Goal: Task Accomplishment & Management: Manage account settings

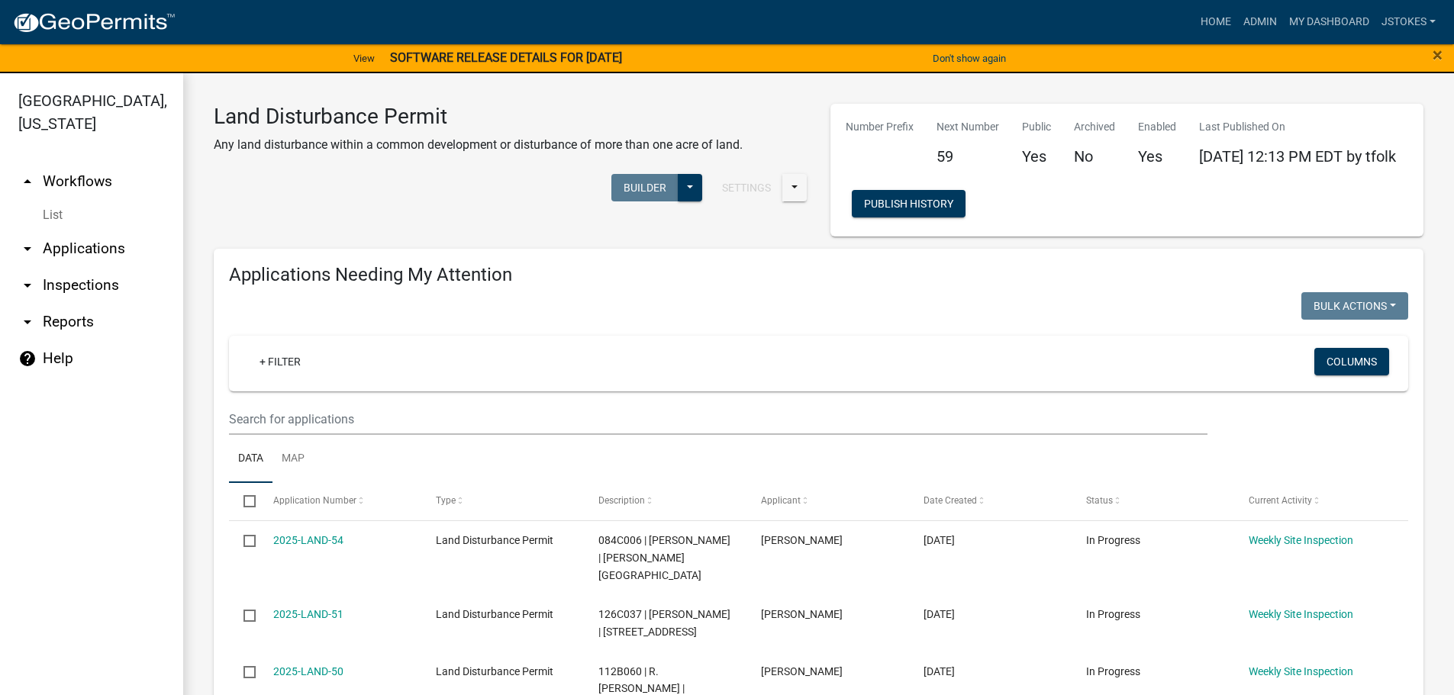
scroll to position [687, 0]
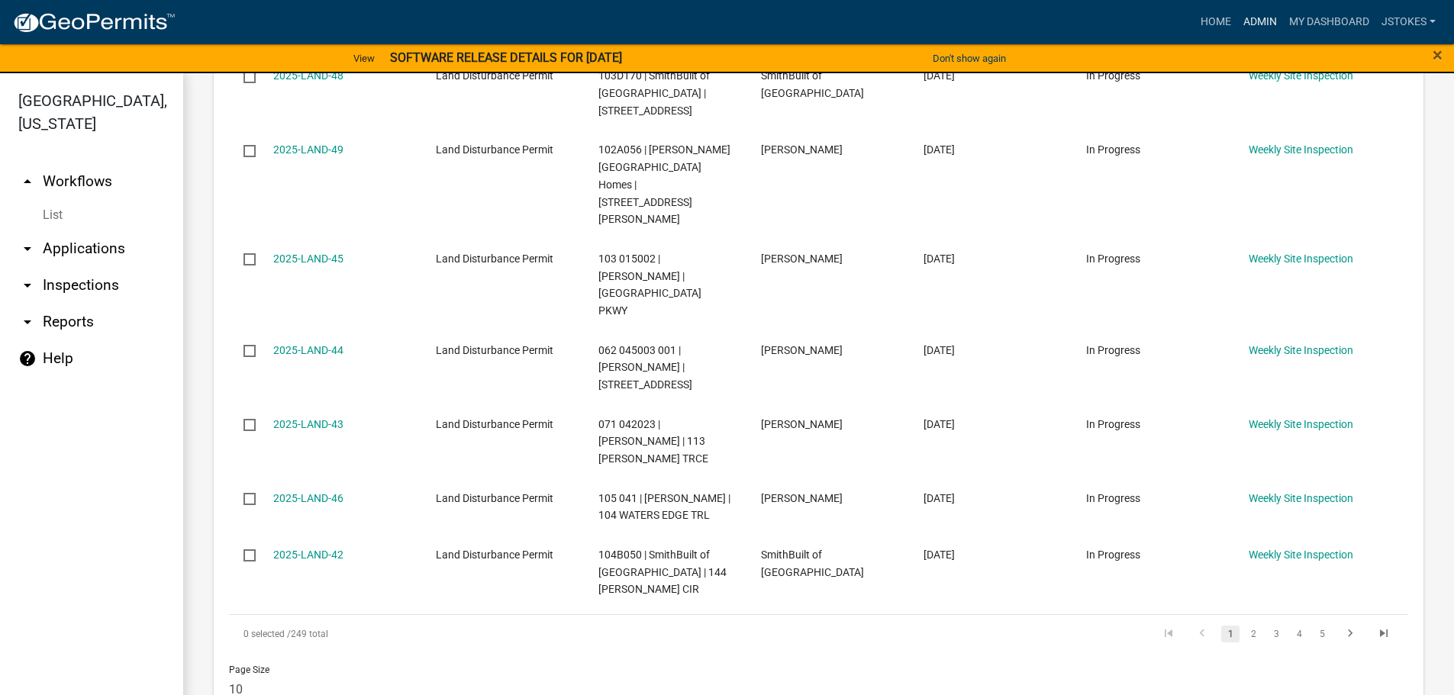
click at [1261, 22] on link "Admin" at bounding box center [1261, 22] width 46 height 29
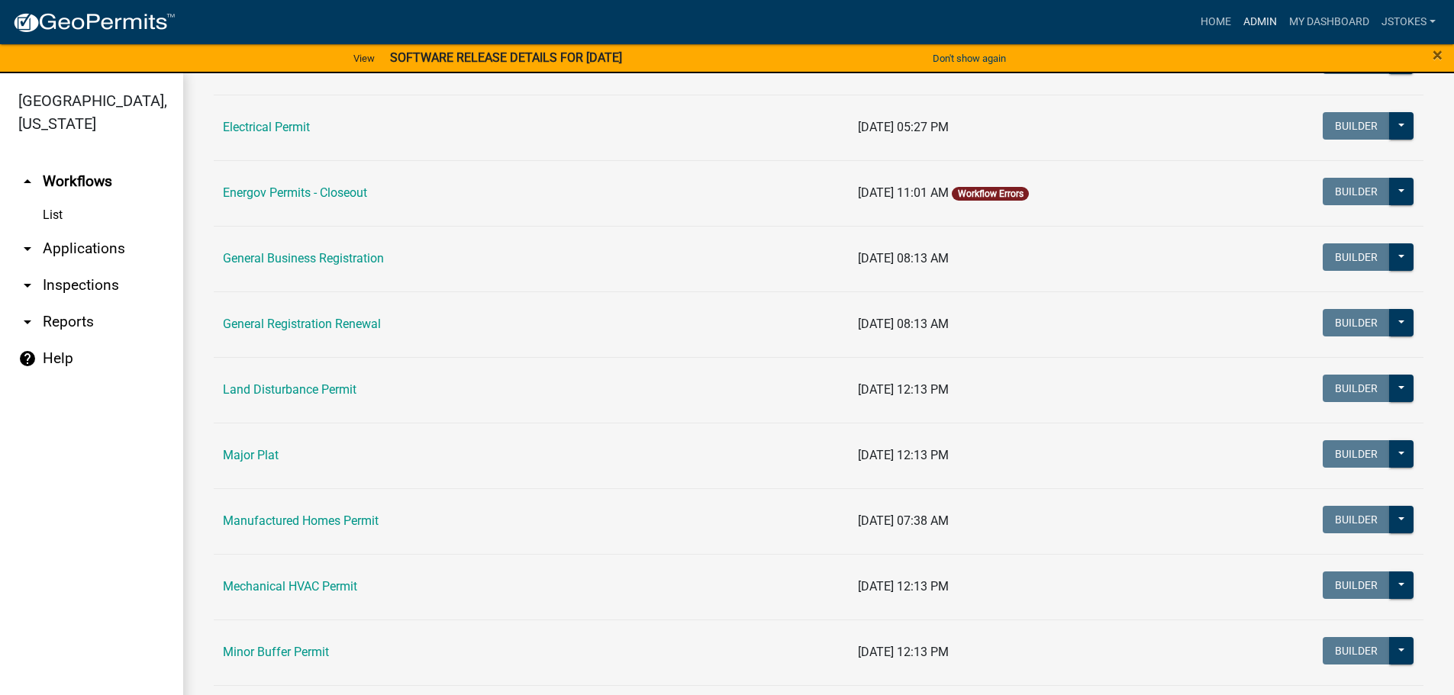
scroll to position [916, 0]
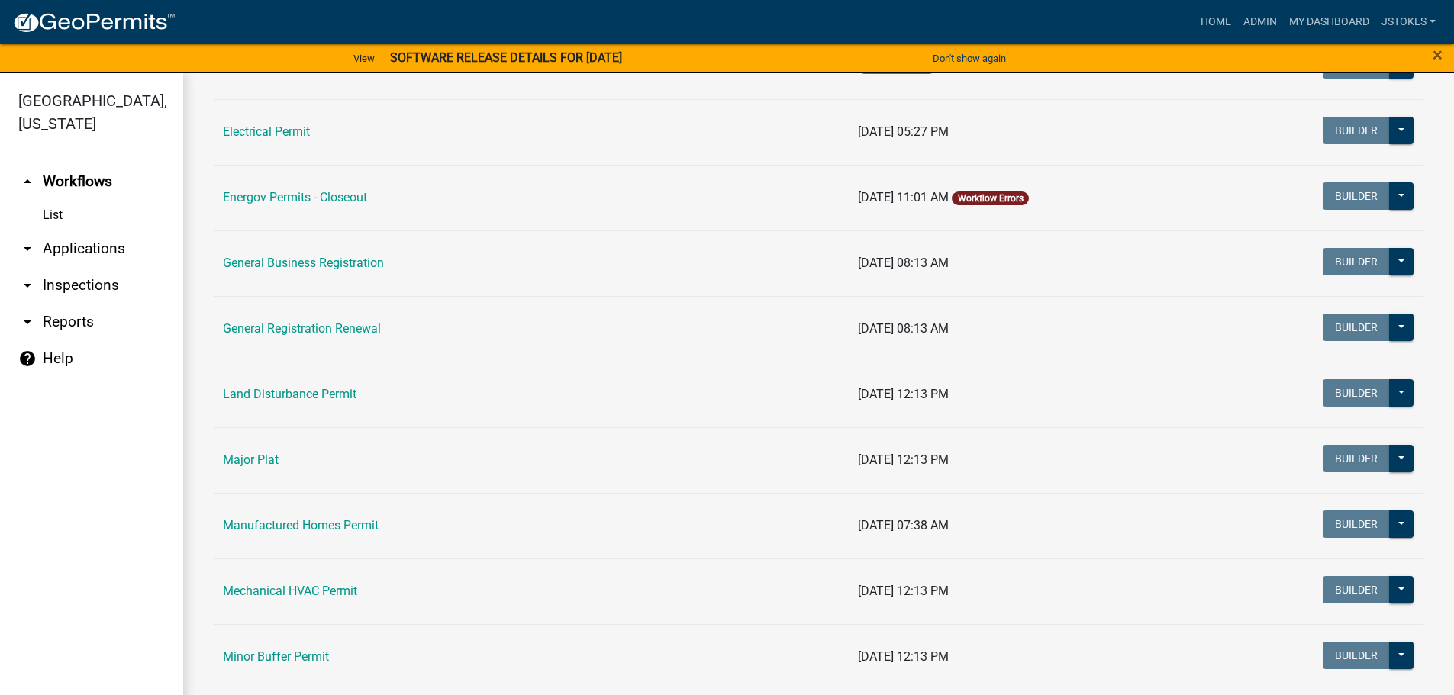
click at [328, 392] on link "Land Disturbance Permit" at bounding box center [290, 394] width 134 height 15
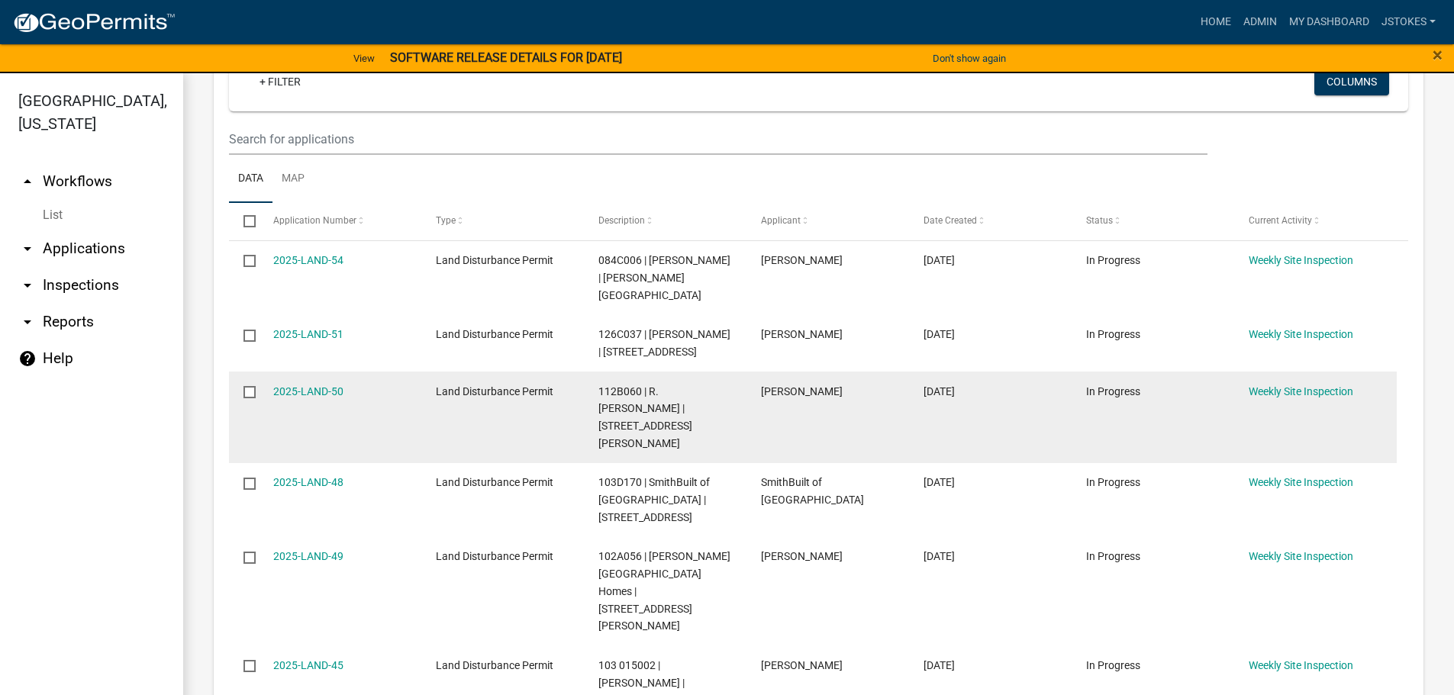
scroll to position [305, 0]
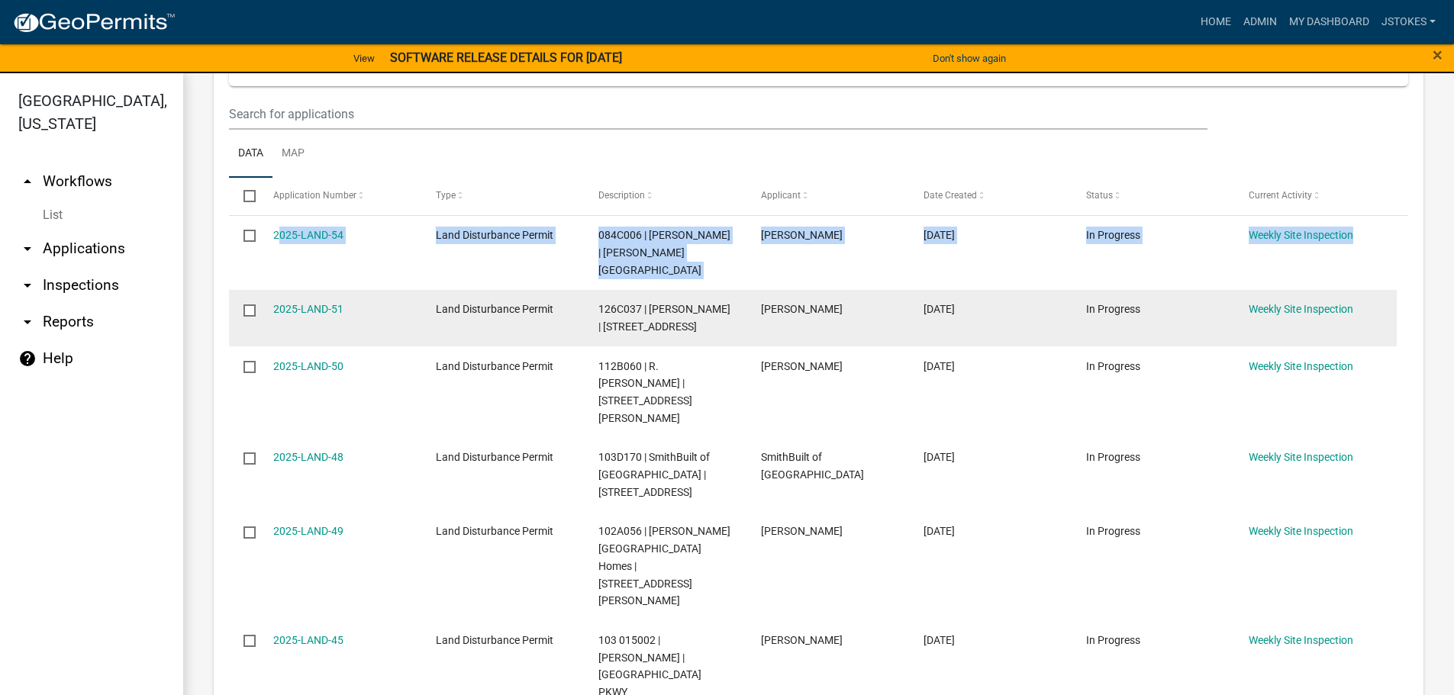
drag, startPoint x: 260, startPoint y: 273, endPoint x: 263, endPoint y: 296, distance: 23.1
click at [263, 296] on datatable-scroller "2025-LAND-54 Land Disturbance Permit 084C006 | [PERSON_NAME] | [PERSON_NAME] ST…" at bounding box center [813, 604] width 1168 height 776
click at [258, 305] on label at bounding box center [255, 311] width 22 height 12
click at [253, 305] on input "checkbox" at bounding box center [249, 310] width 10 height 10
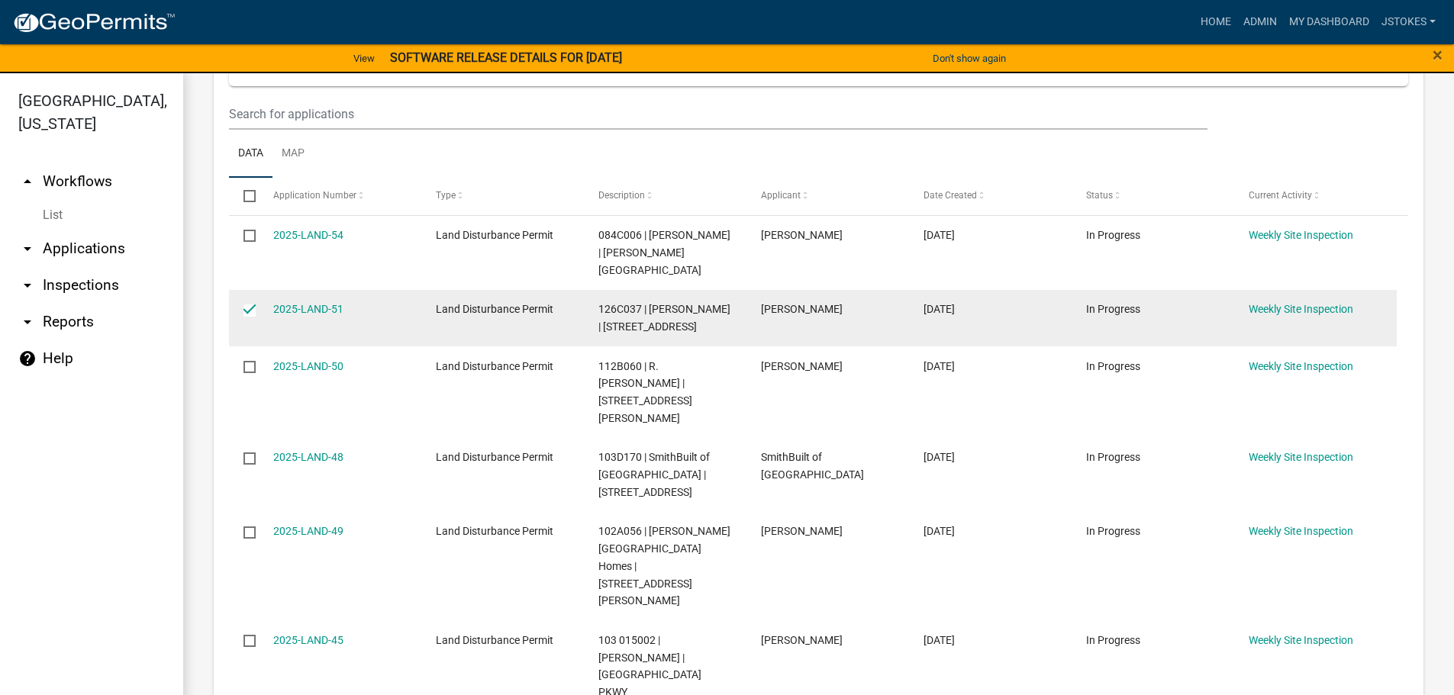
click at [248, 305] on input "checkbox" at bounding box center [249, 310] width 10 height 10
checkbox input "false"
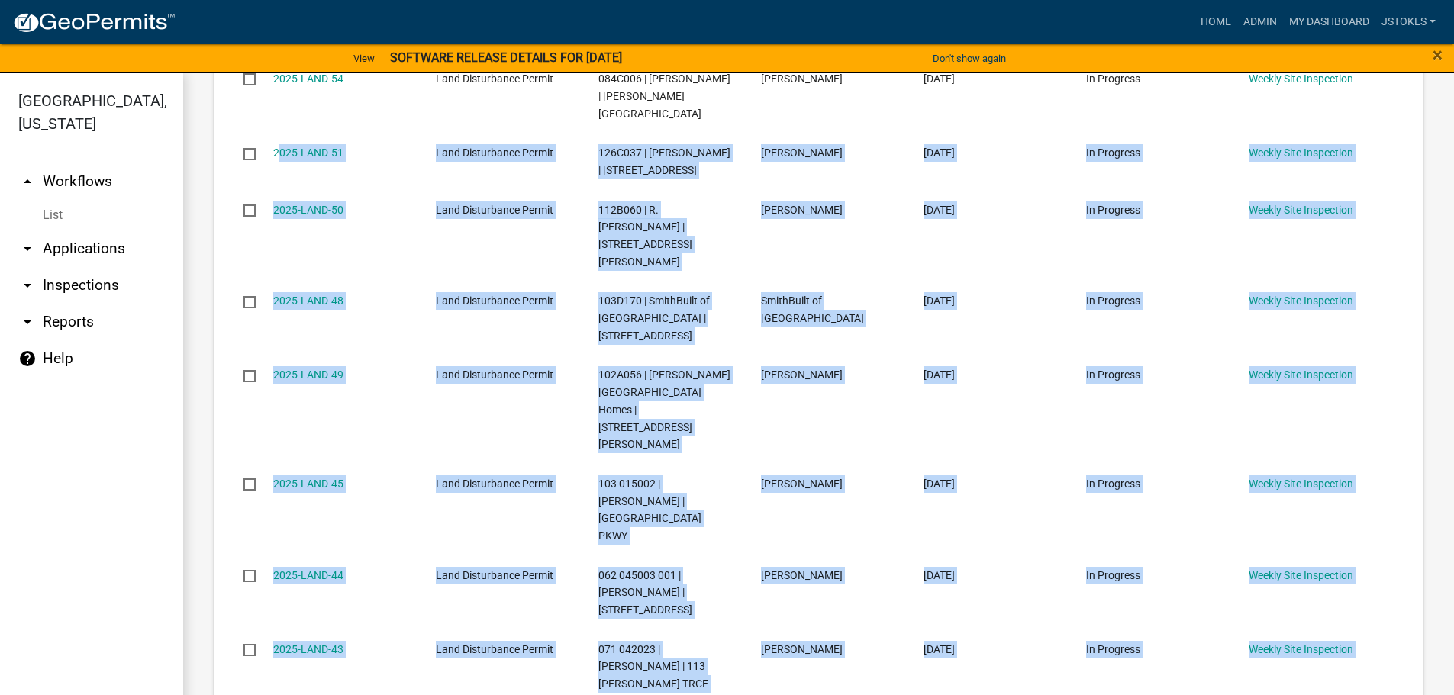
scroll to position [611, 0]
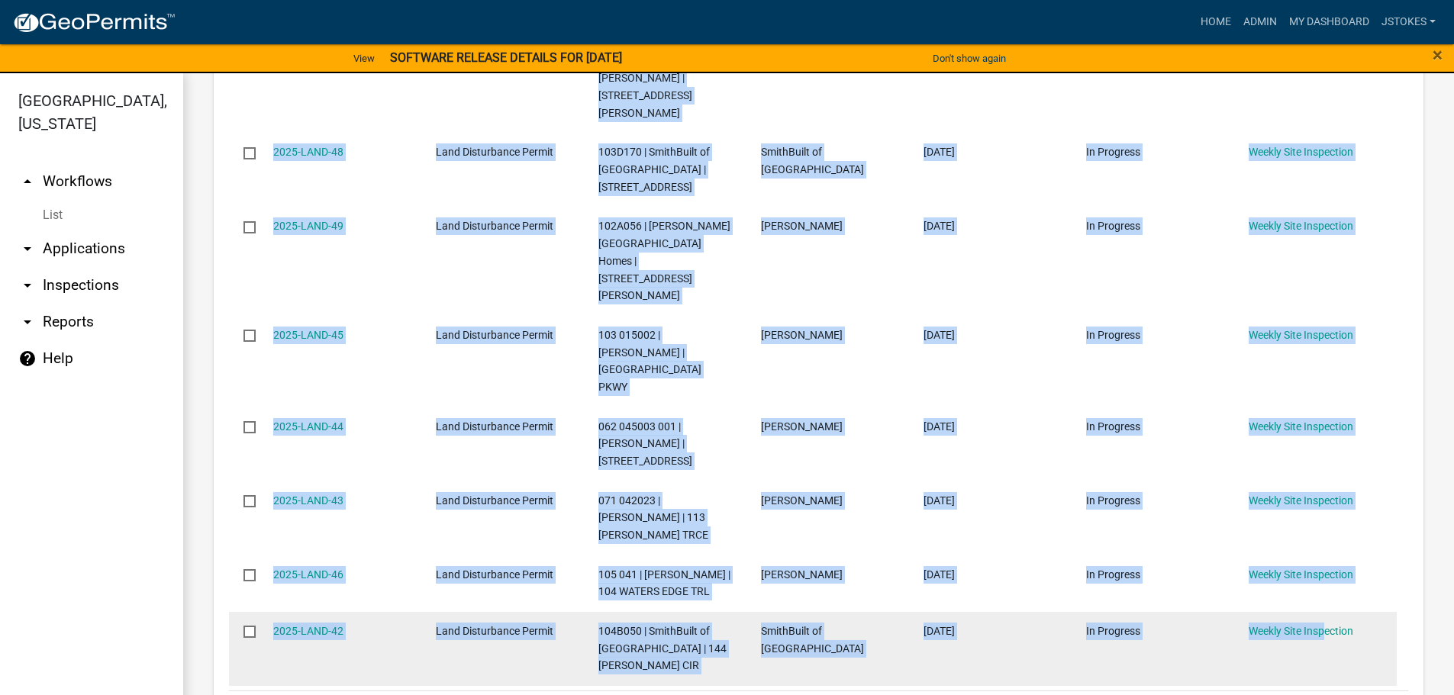
drag, startPoint x: 266, startPoint y: 292, endPoint x: 1385, endPoint y: 523, distance: 1141.9
click at [1385, 523] on datatable-scroller "2025-LAND-54 Land Disturbance Permit 084C006 | [PERSON_NAME] | [PERSON_NAME] ST…" at bounding box center [813, 299] width 1168 height 776
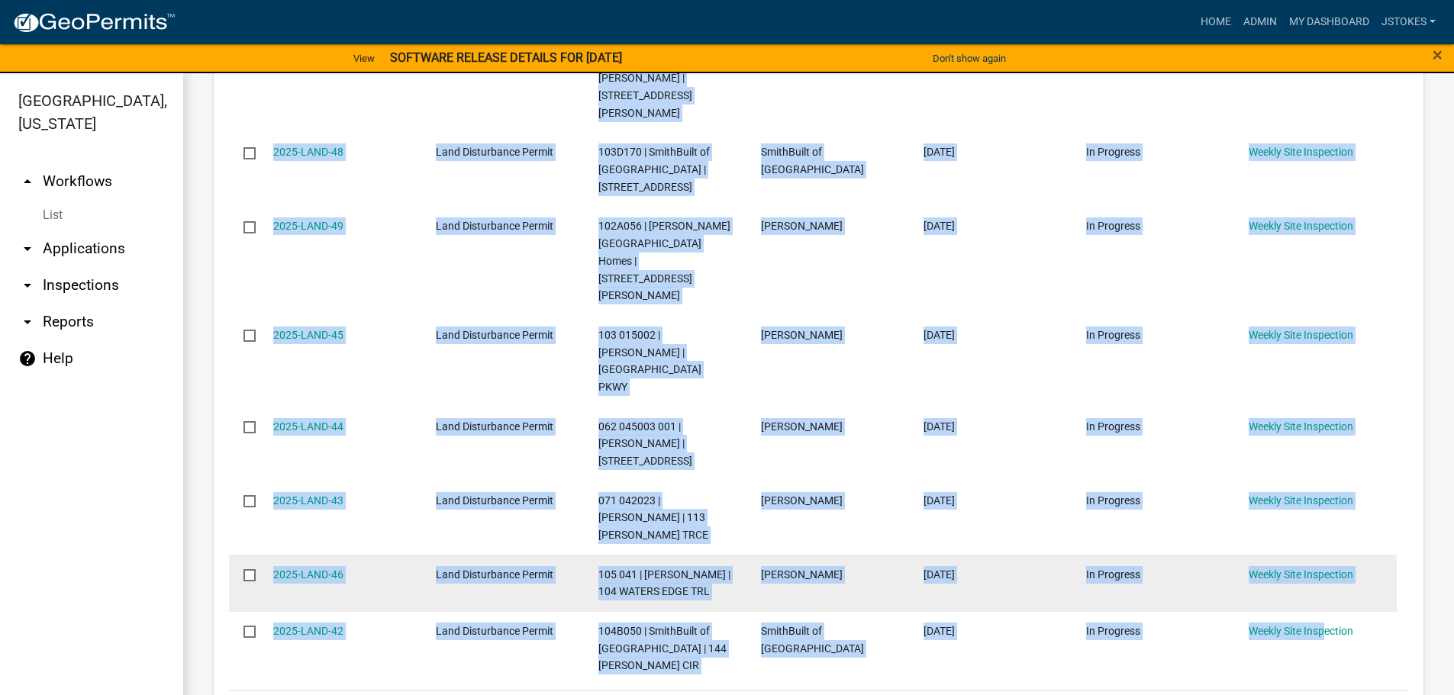
copy datatable-scroller "2025-LAND-51 Land Disturbance Permit 126C037 | [PERSON_NAME] | [GEOGRAPHIC_DATA…"
